Goal: Use online tool/utility

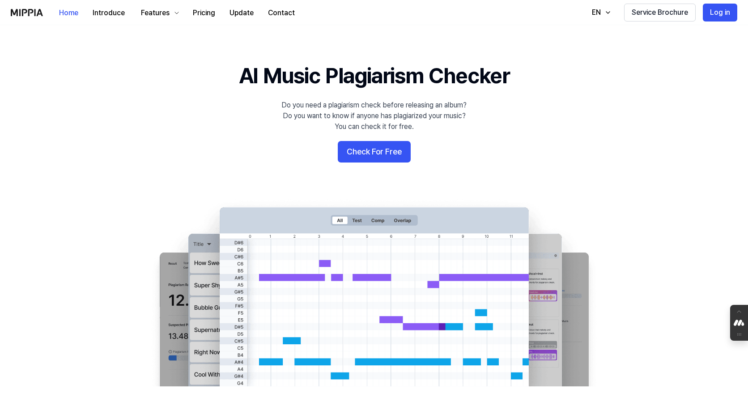
click at [371, 162] on button "Check For Free" at bounding box center [374, 151] width 73 height 21
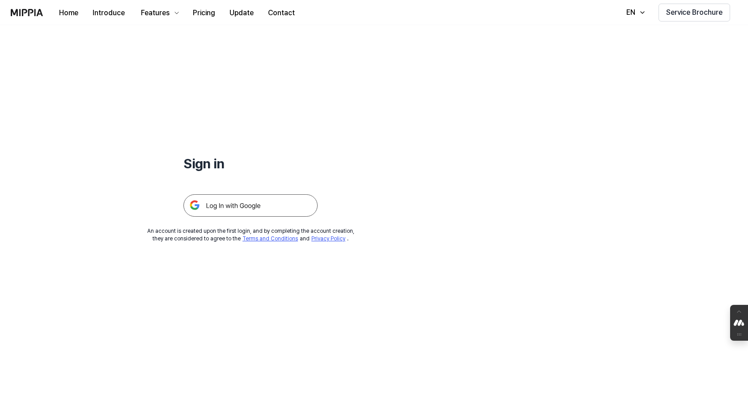
click at [235, 198] on img at bounding box center [250, 205] width 134 height 22
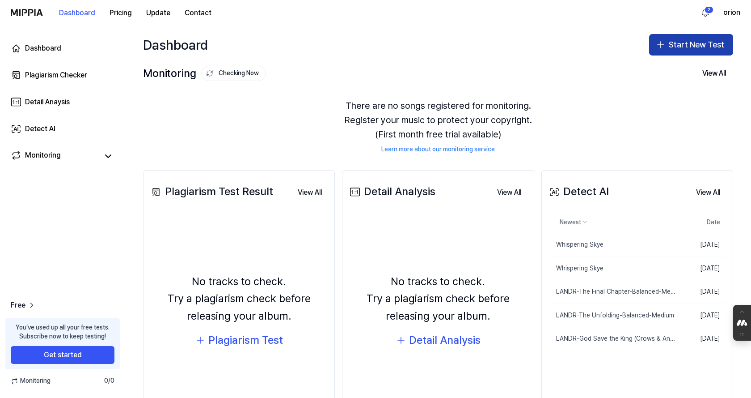
click at [707, 43] on button "Start New Test" at bounding box center [691, 44] width 84 height 21
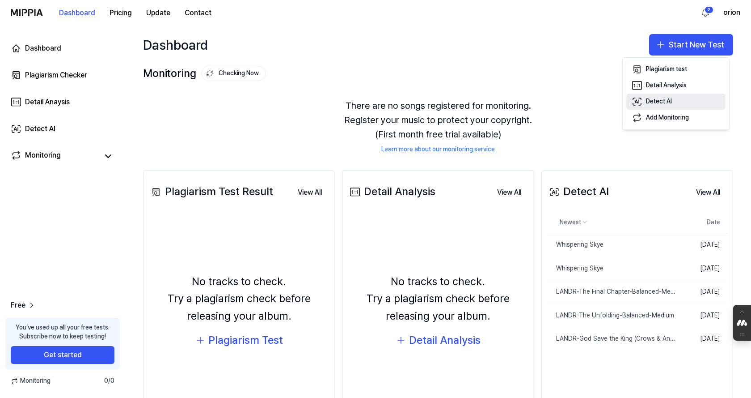
click at [678, 95] on button "Detect AI" at bounding box center [676, 101] width 99 height 16
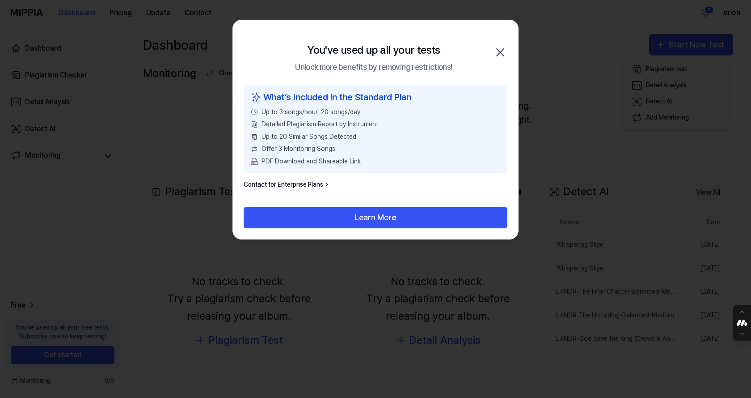
click at [499, 48] on icon "button" at bounding box center [500, 52] width 14 height 14
